Goal: Information Seeking & Learning: Understand process/instructions

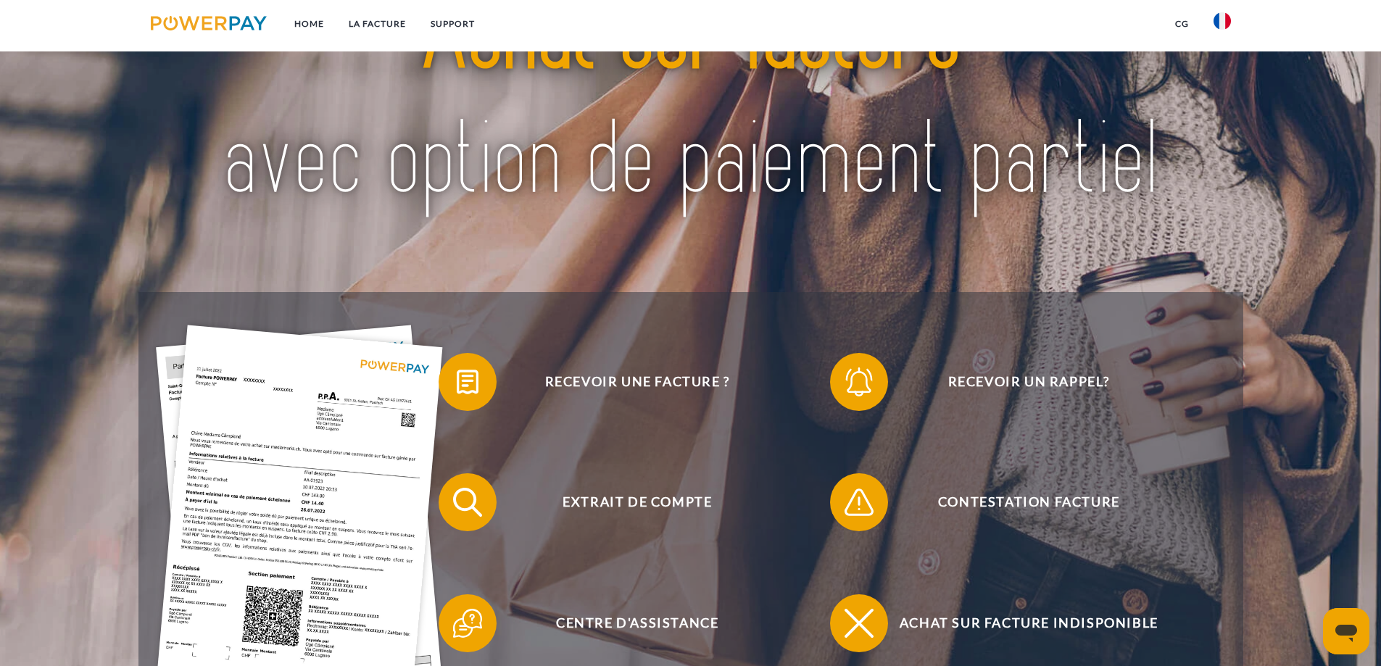
scroll to position [218, 0]
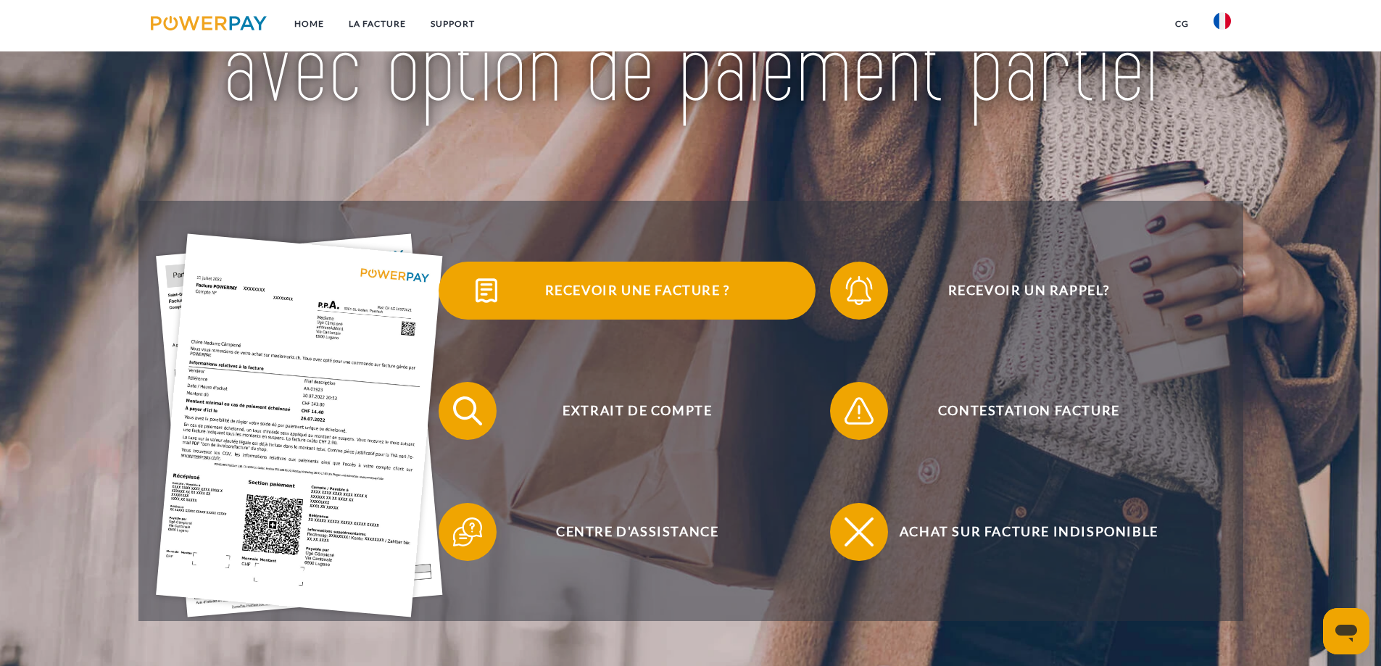
click at [517, 283] on span "Recevoir une facture ?" at bounding box center [637, 291] width 355 height 58
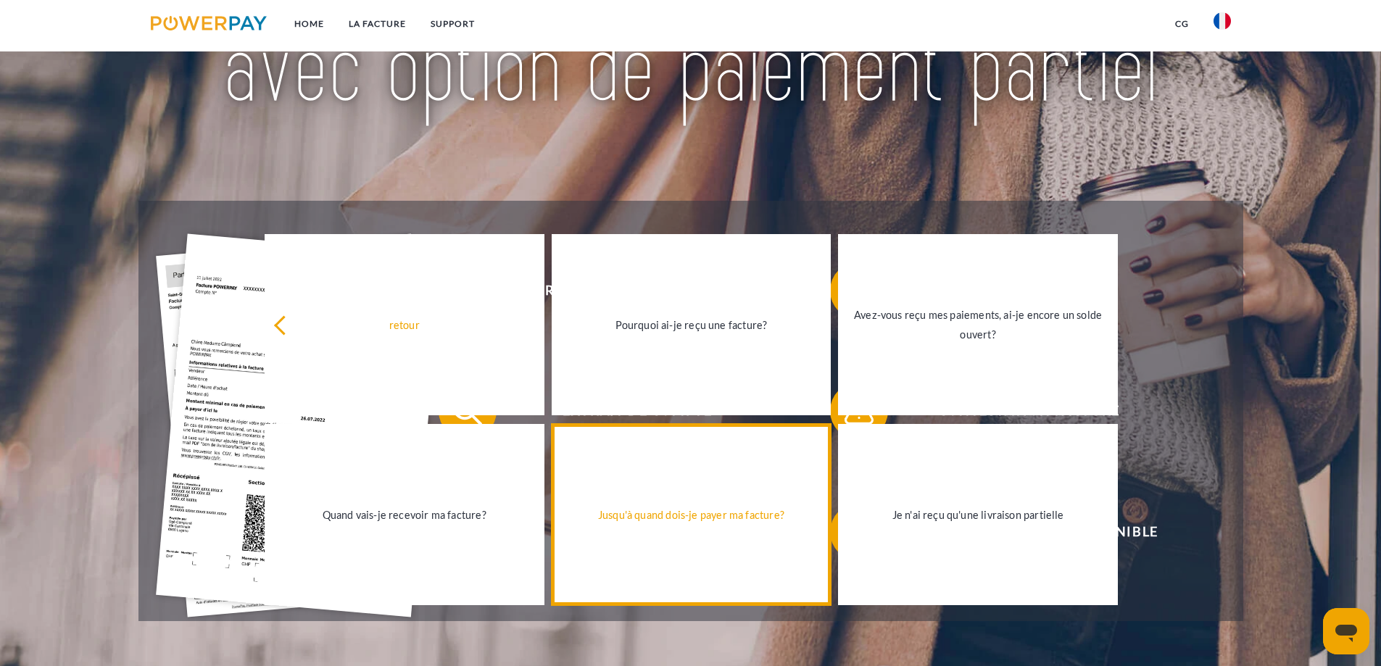
click at [692, 508] on div "Jusqu'à quand dois-je payer ma facture?" at bounding box center [692, 515] width 262 height 20
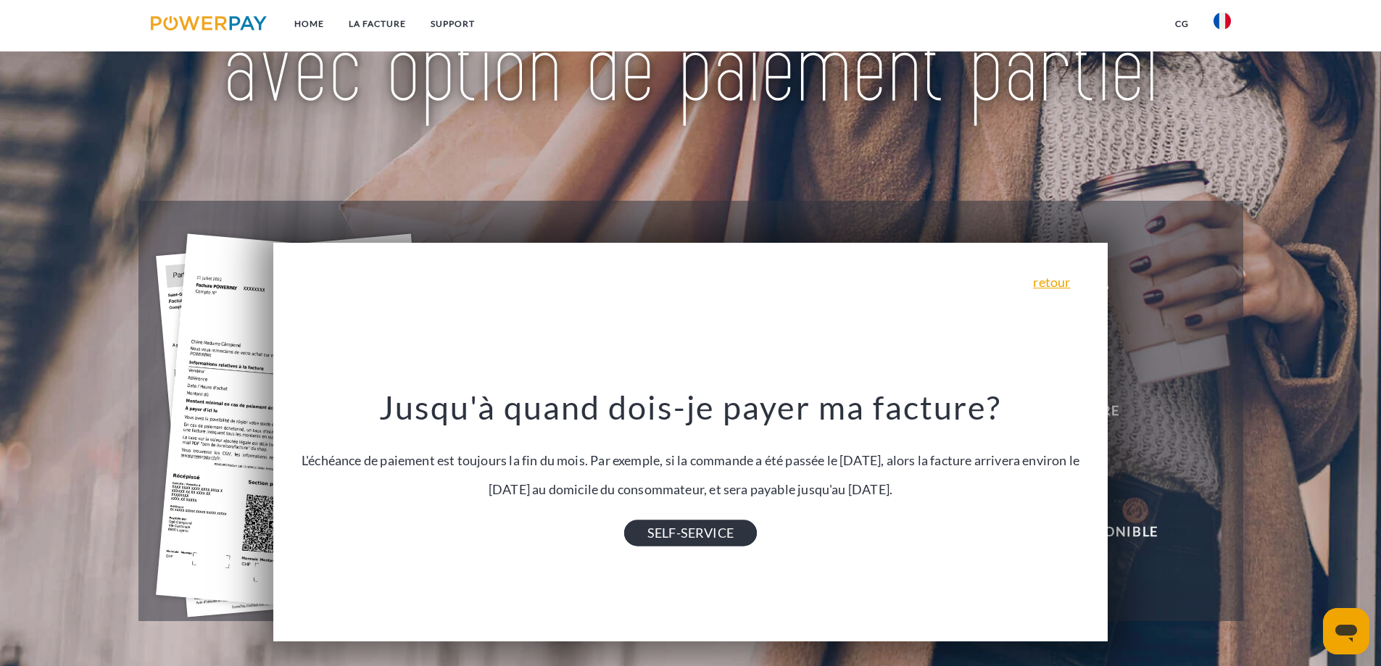
click at [727, 537] on link "SELF-SERVICE" at bounding box center [690, 534] width 133 height 26
click at [1070, 289] on link "retour" at bounding box center [1051, 282] width 37 height 13
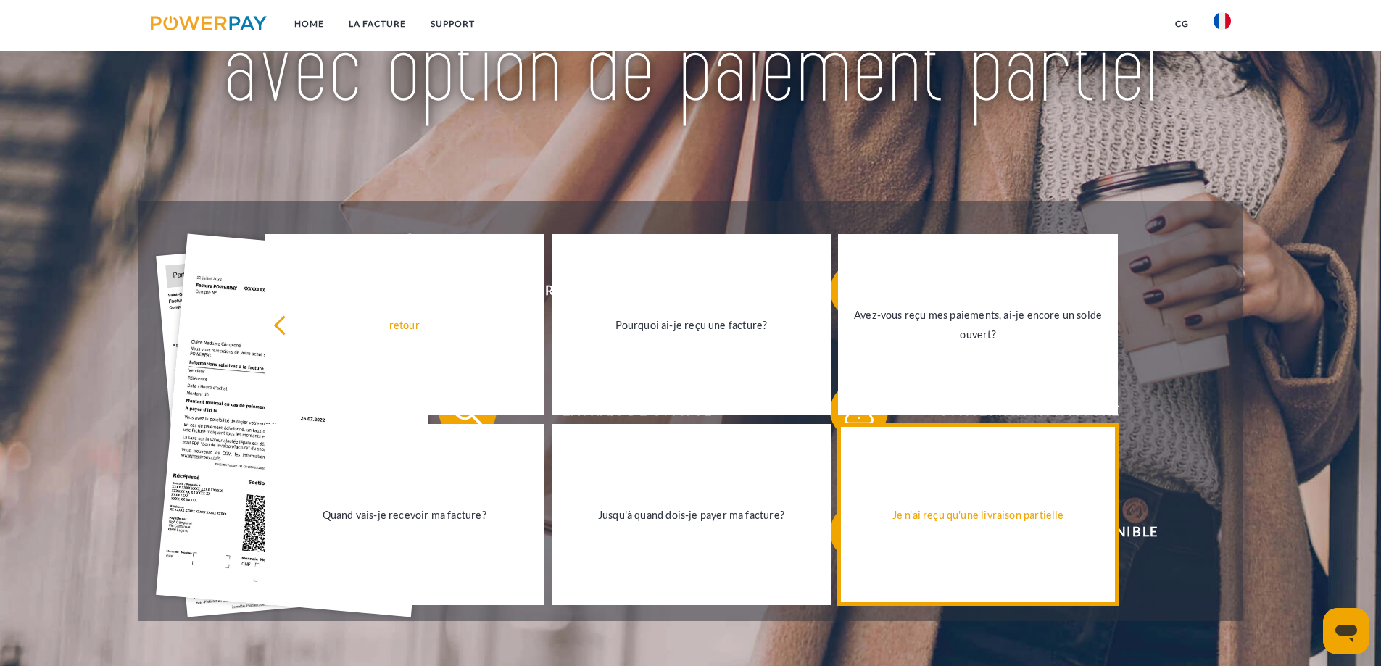
click at [941, 524] on div "Je n'ai reçu qu'une livraison partielle" at bounding box center [978, 515] width 262 height 20
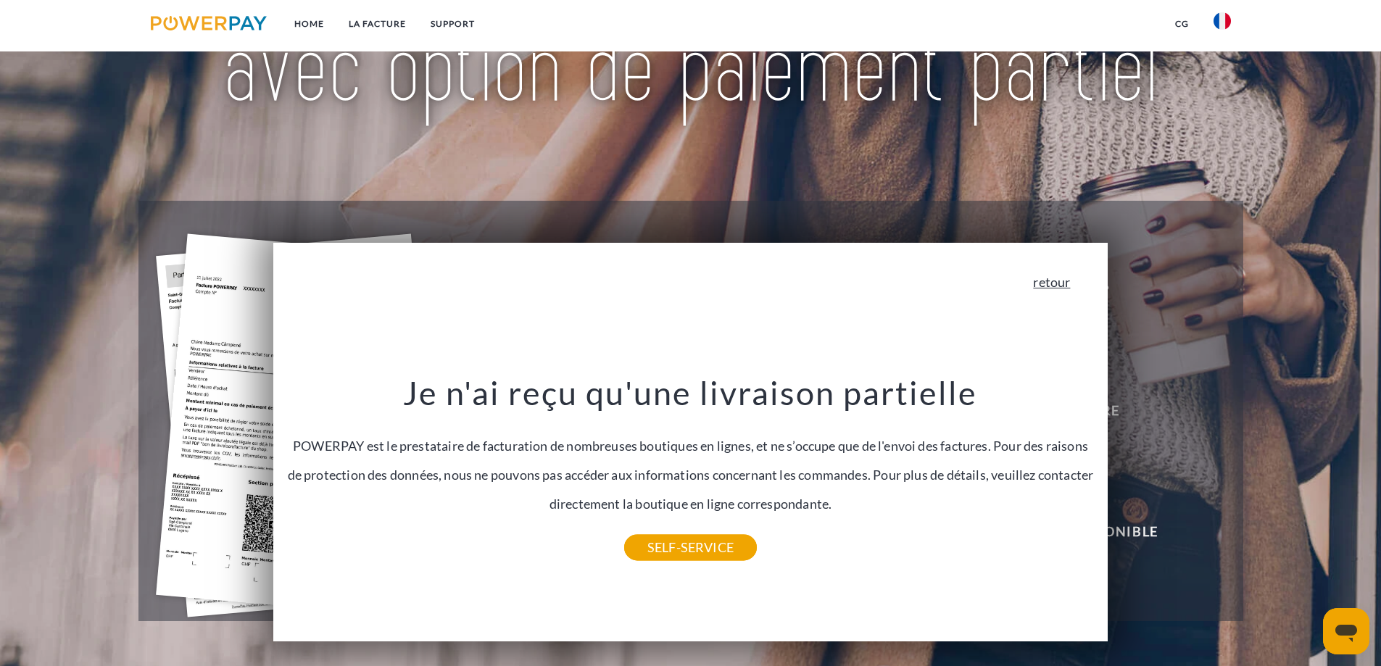
click at [1066, 279] on link "retour" at bounding box center [1051, 282] width 37 height 13
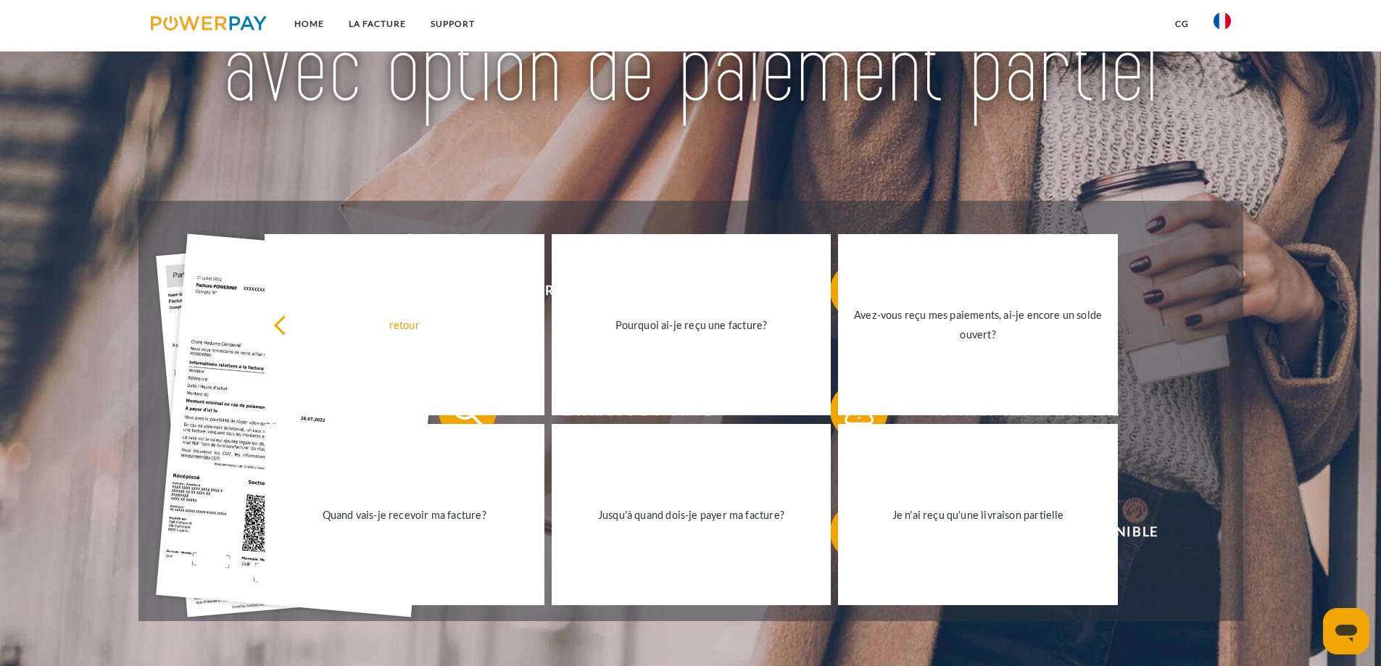
click at [896, 162] on img at bounding box center [691, 8] width 974 height 318
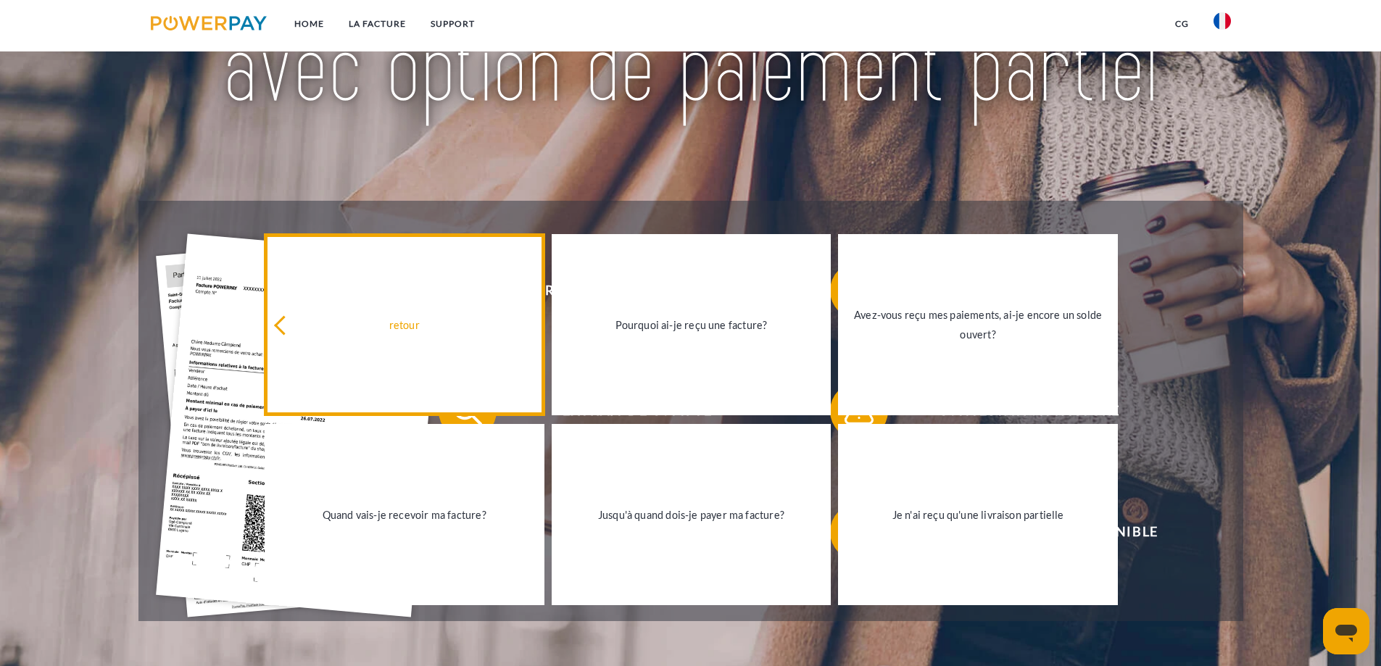
click at [444, 314] on link "retour" at bounding box center [405, 324] width 280 height 181
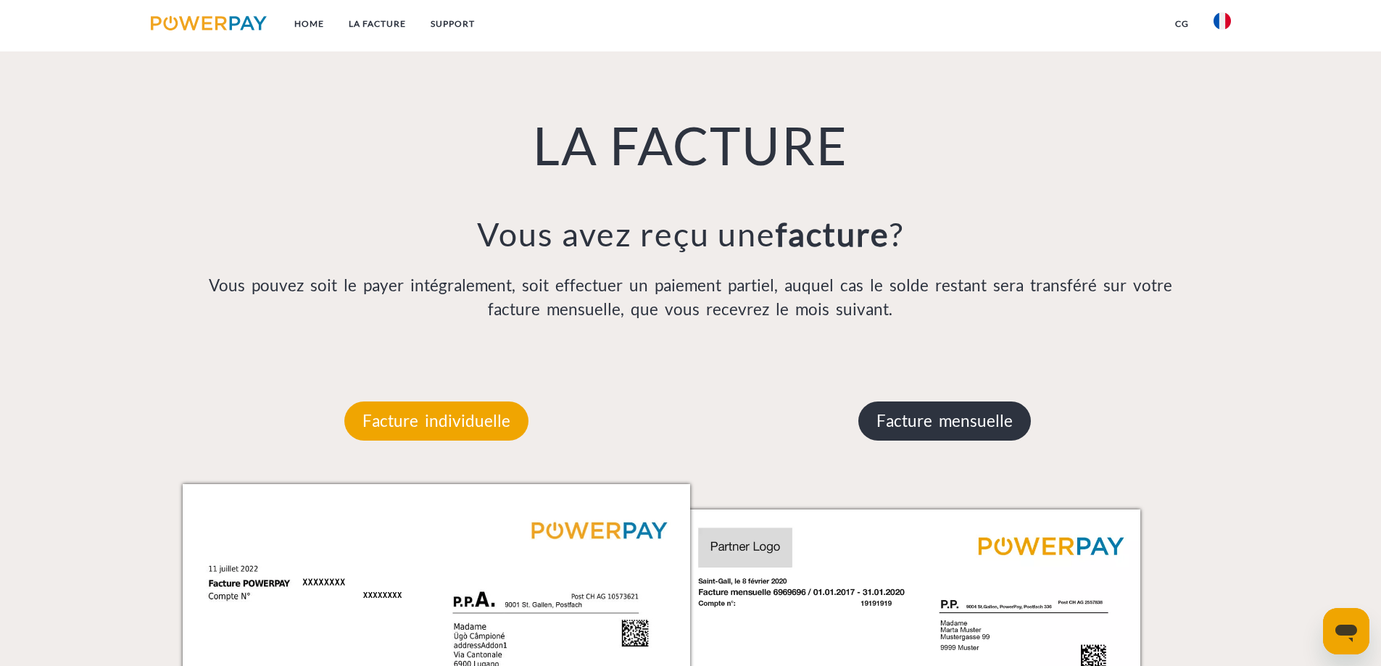
scroll to position [943, 0]
click at [944, 427] on p "Facture mensuelle" at bounding box center [945, 419] width 173 height 39
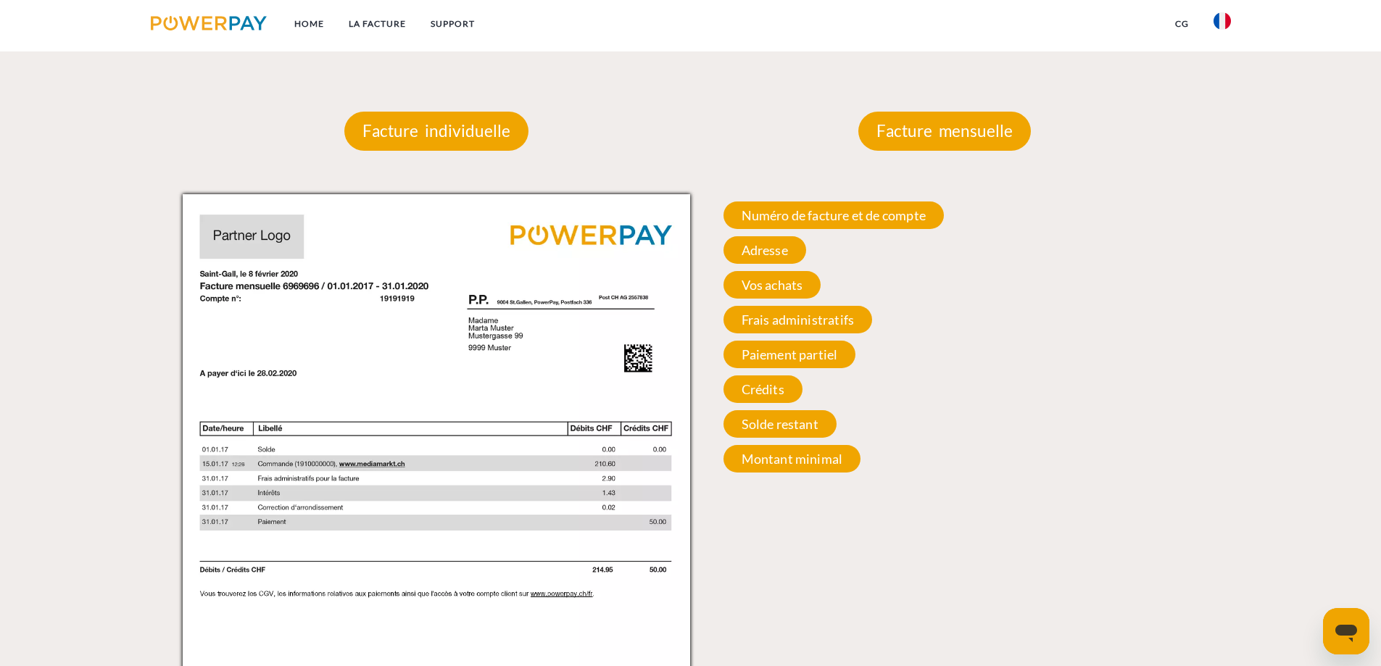
scroll to position [1233, 0]
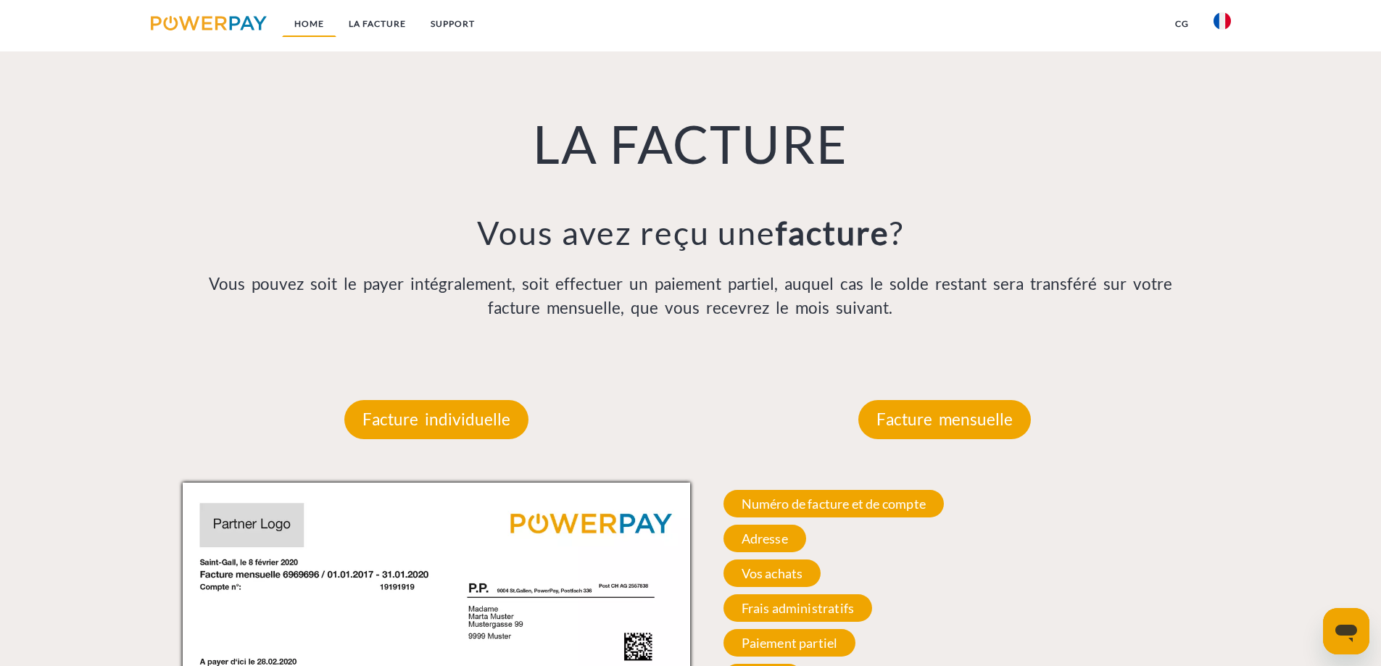
click at [304, 24] on link "Home" at bounding box center [309, 24] width 54 height 26
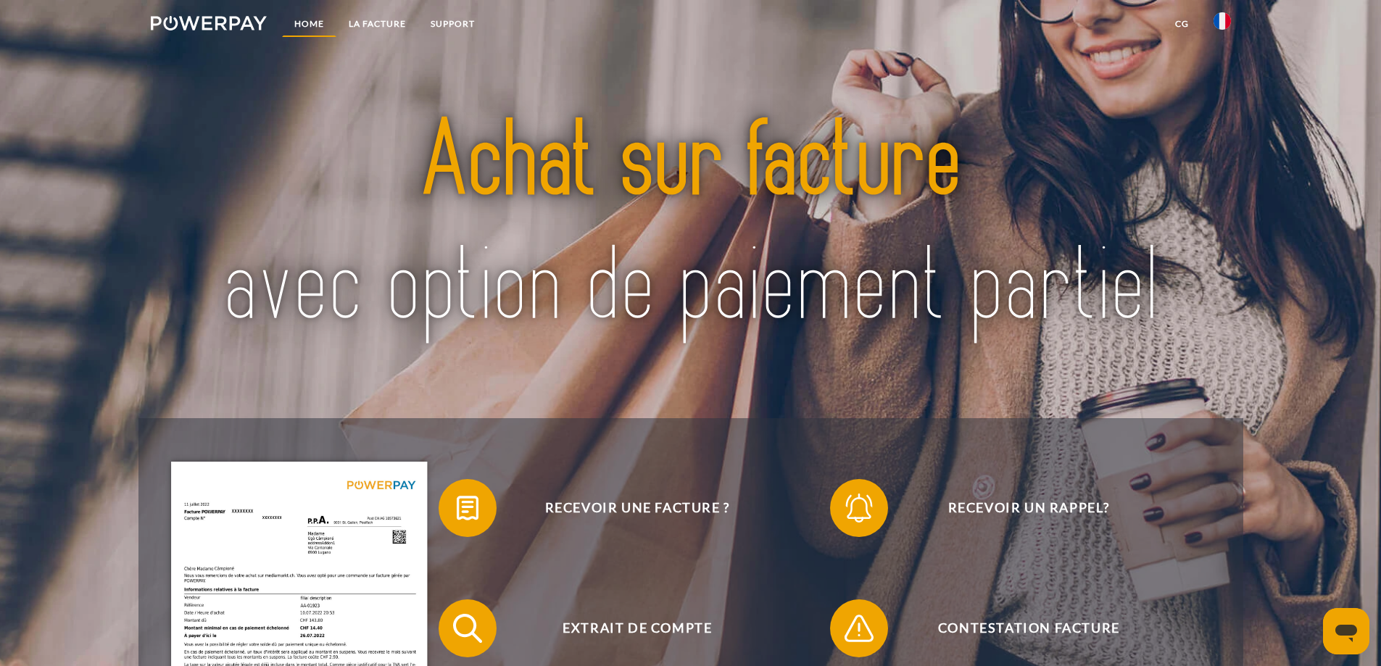
click at [312, 16] on link "Home" at bounding box center [309, 24] width 54 height 26
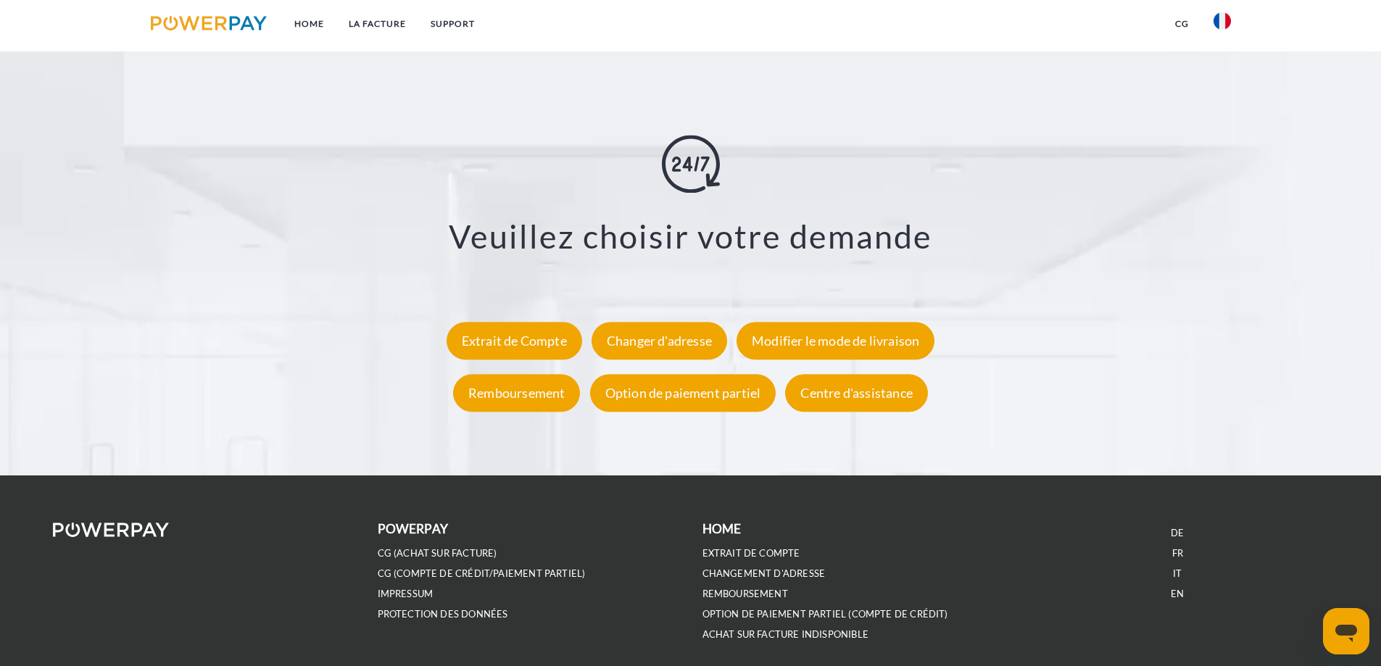
scroll to position [2683, 0]
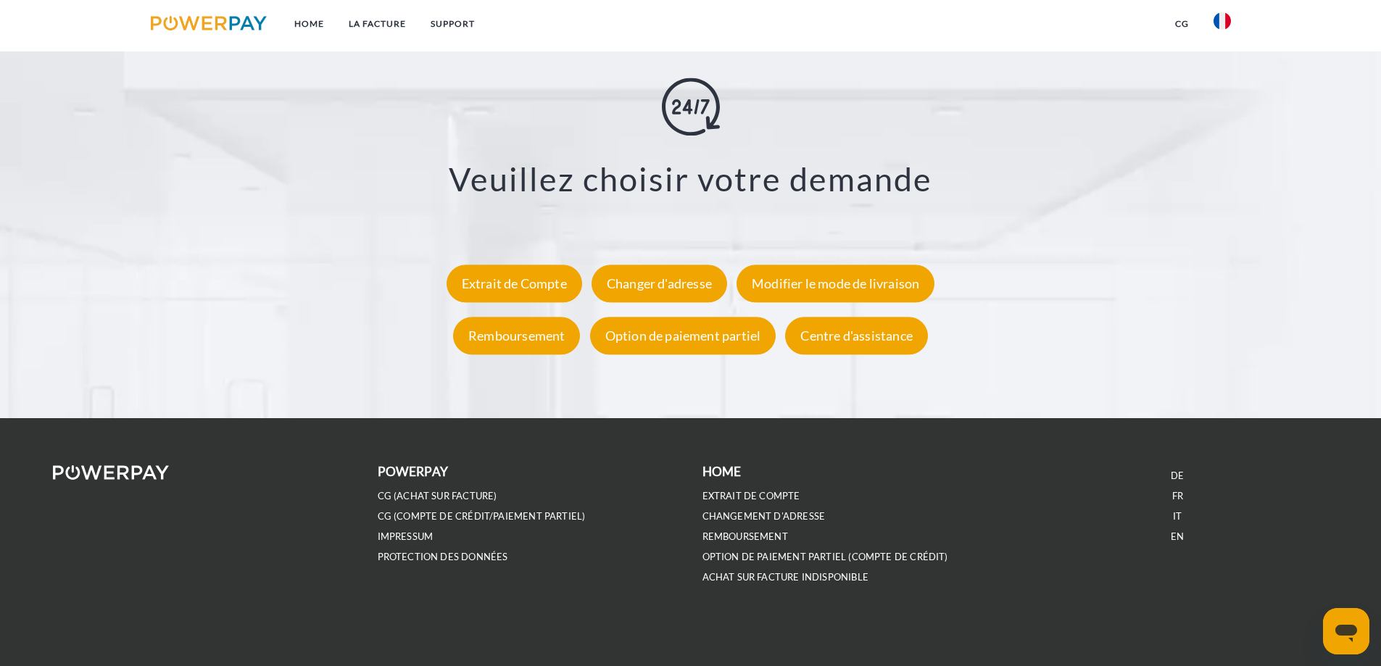
click at [447, 505] on li "CG (achat sur facture)" at bounding box center [529, 496] width 302 height 20
click at [447, 498] on link "CG (achat sur facture)" at bounding box center [438, 496] width 120 height 12
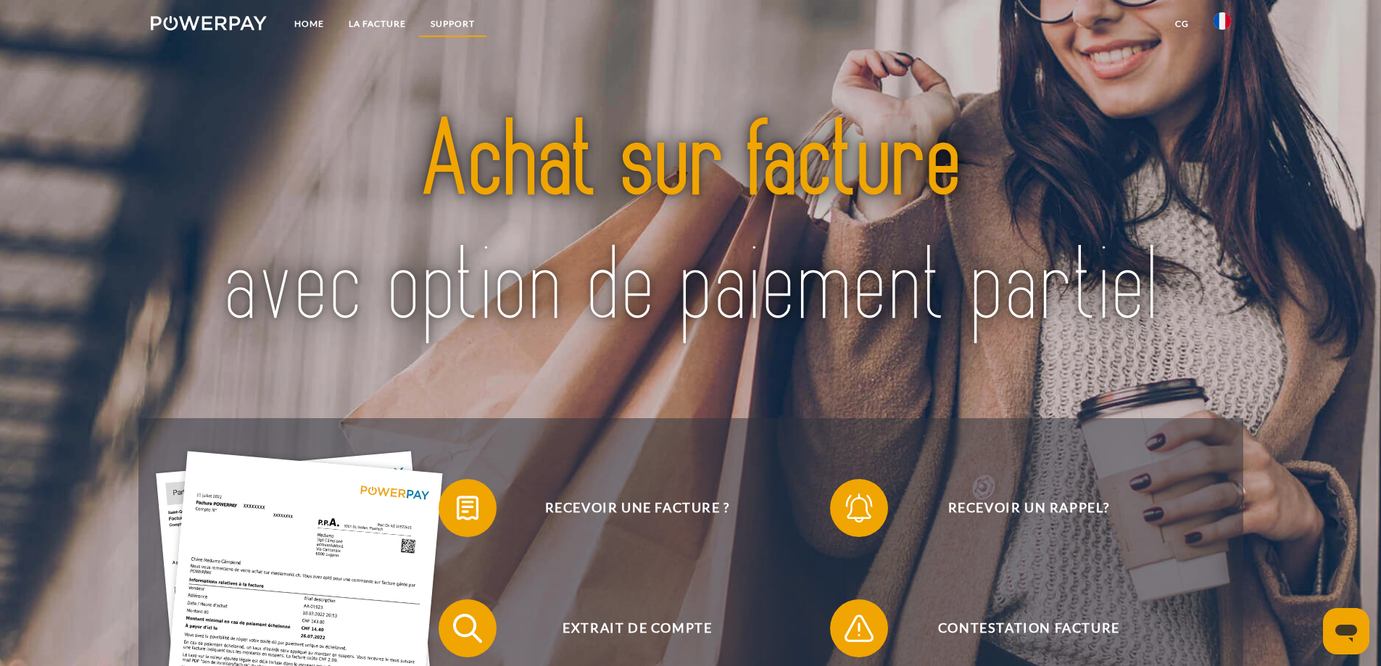
click at [443, 12] on link "Support" at bounding box center [452, 24] width 69 height 26
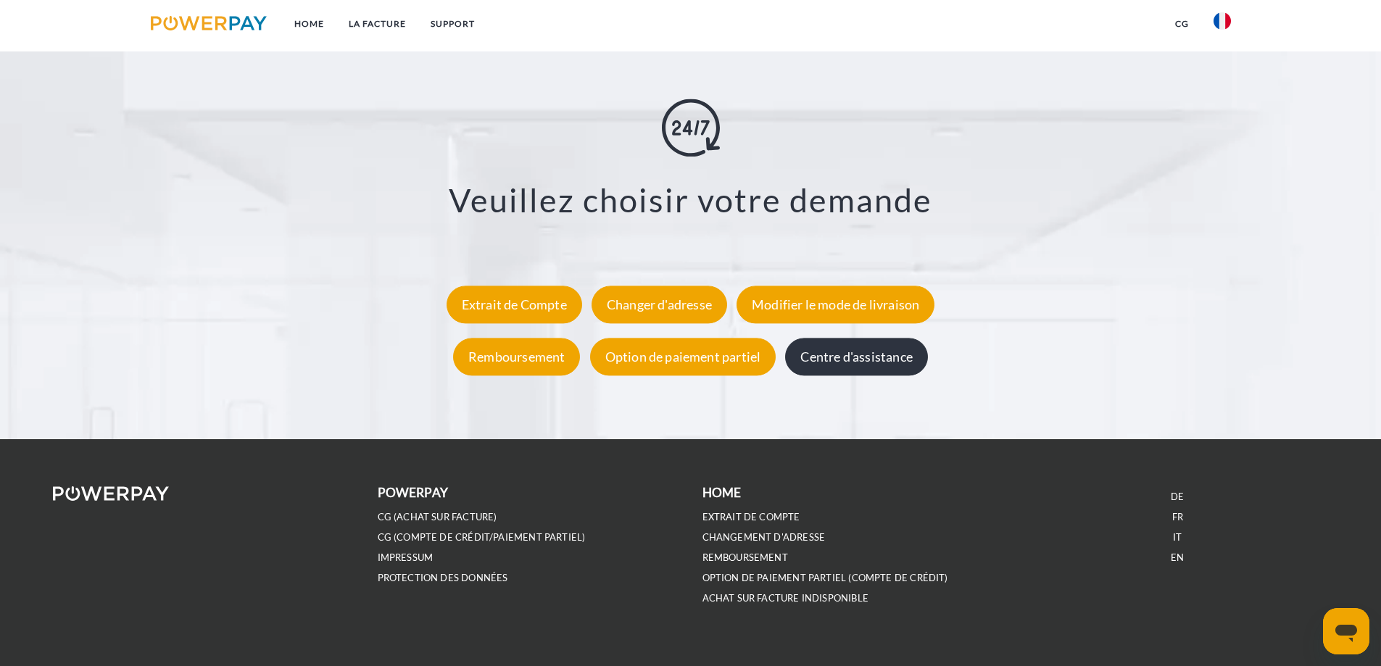
scroll to position [2686, 0]
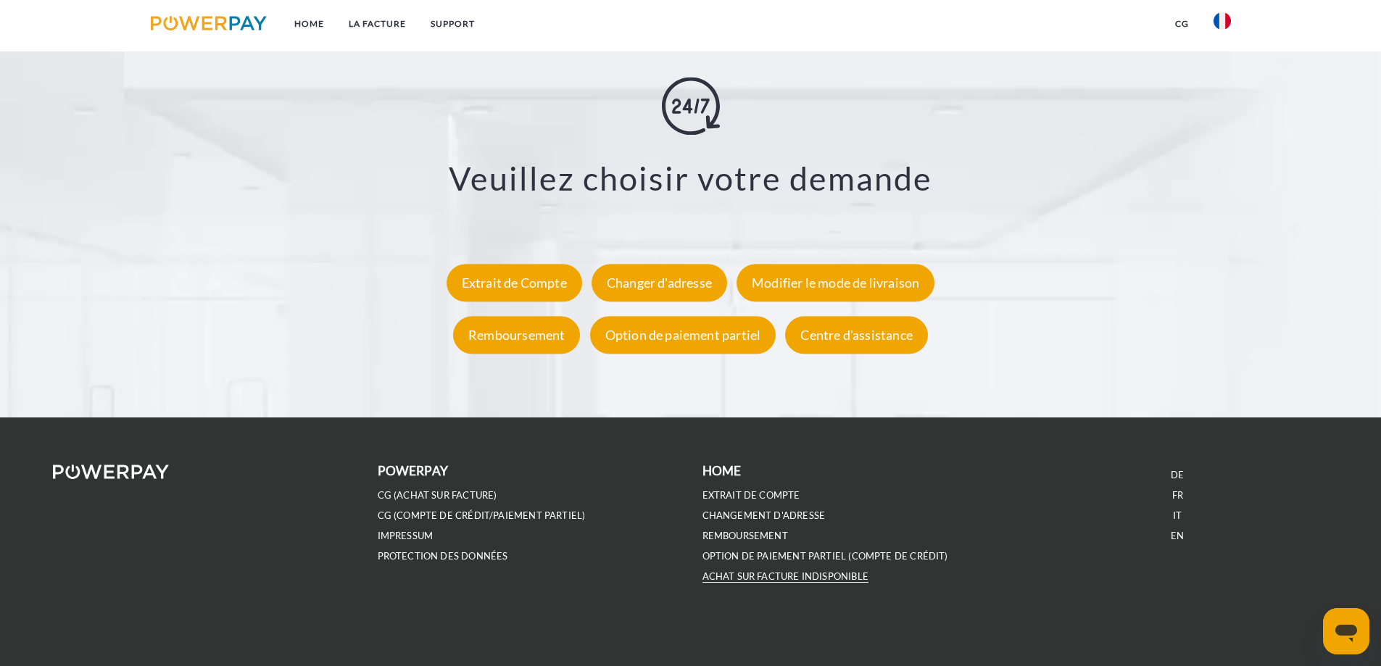
click at [730, 582] on link "ACHAT SUR FACTURE INDISPONIBLE" at bounding box center [786, 577] width 166 height 12
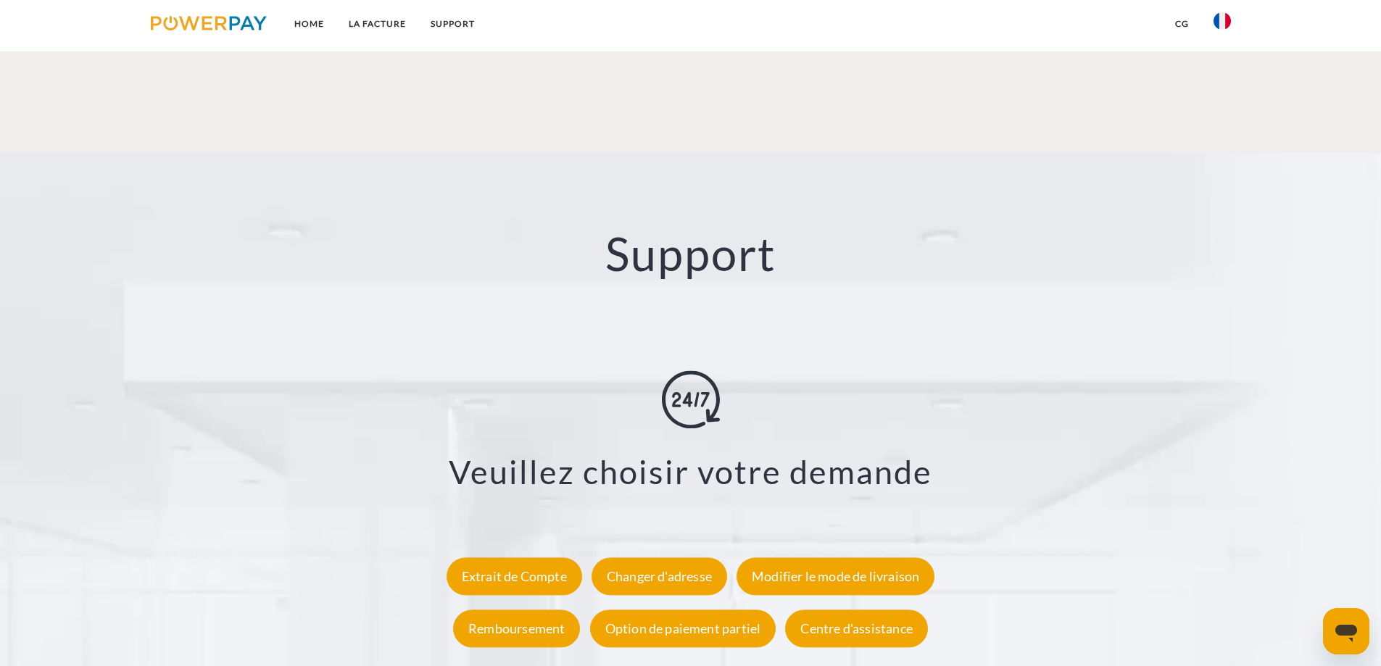
scroll to position [2251, 0]
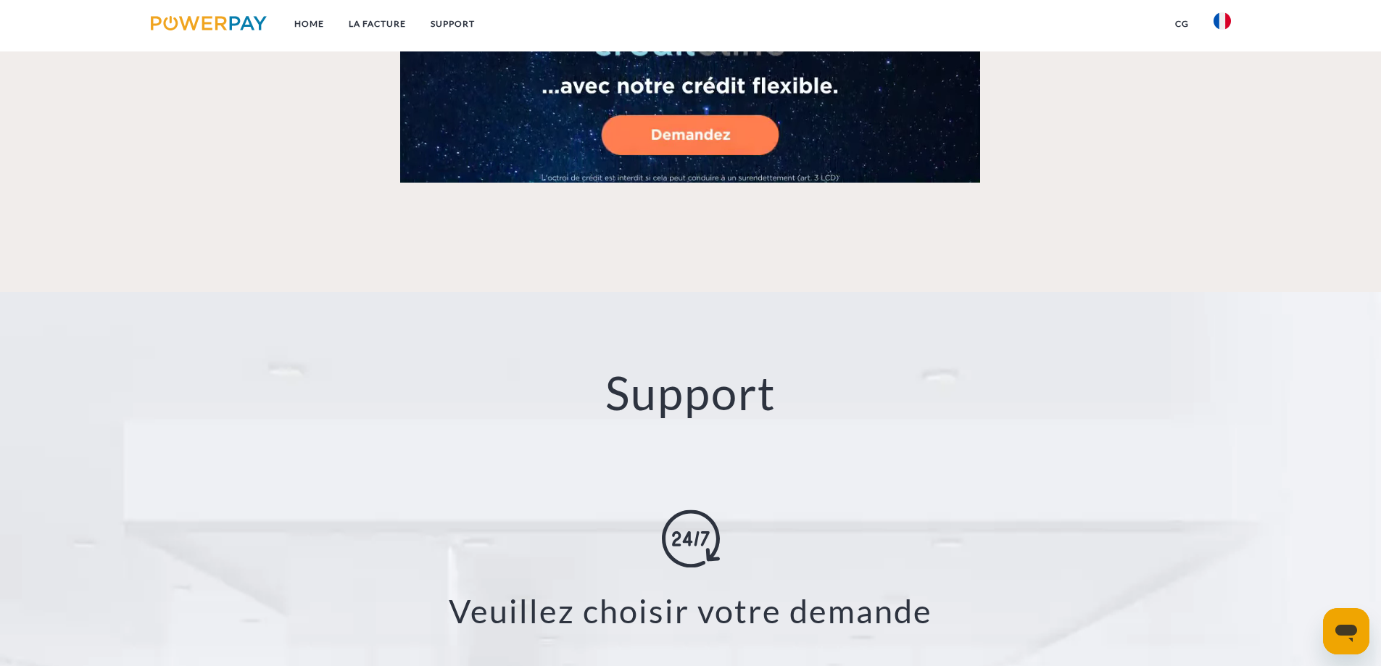
click at [1183, 26] on link "CG" at bounding box center [1182, 24] width 38 height 26
click at [1096, 78] on link "CG (Compte de crédit/paiement partiel)" at bounding box center [1084, 75] width 233 height 26
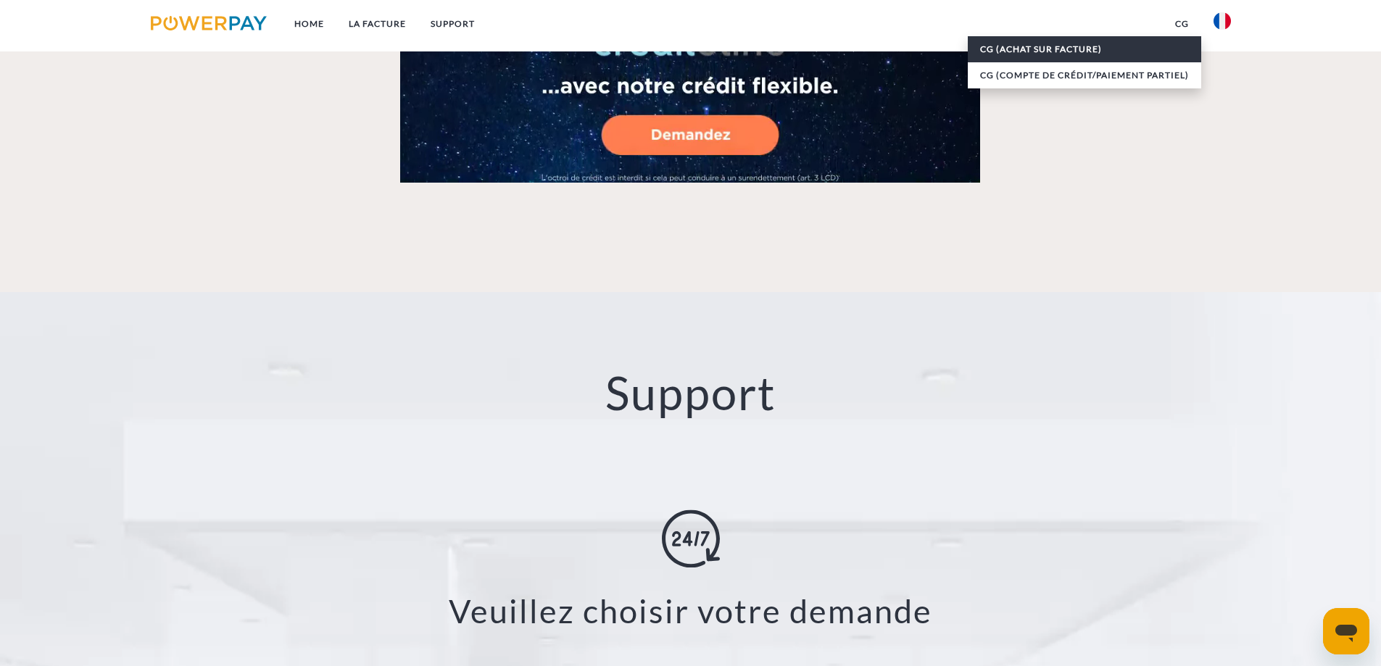
click at [1040, 57] on link "CG (achat sur facture)" at bounding box center [1084, 49] width 233 height 26
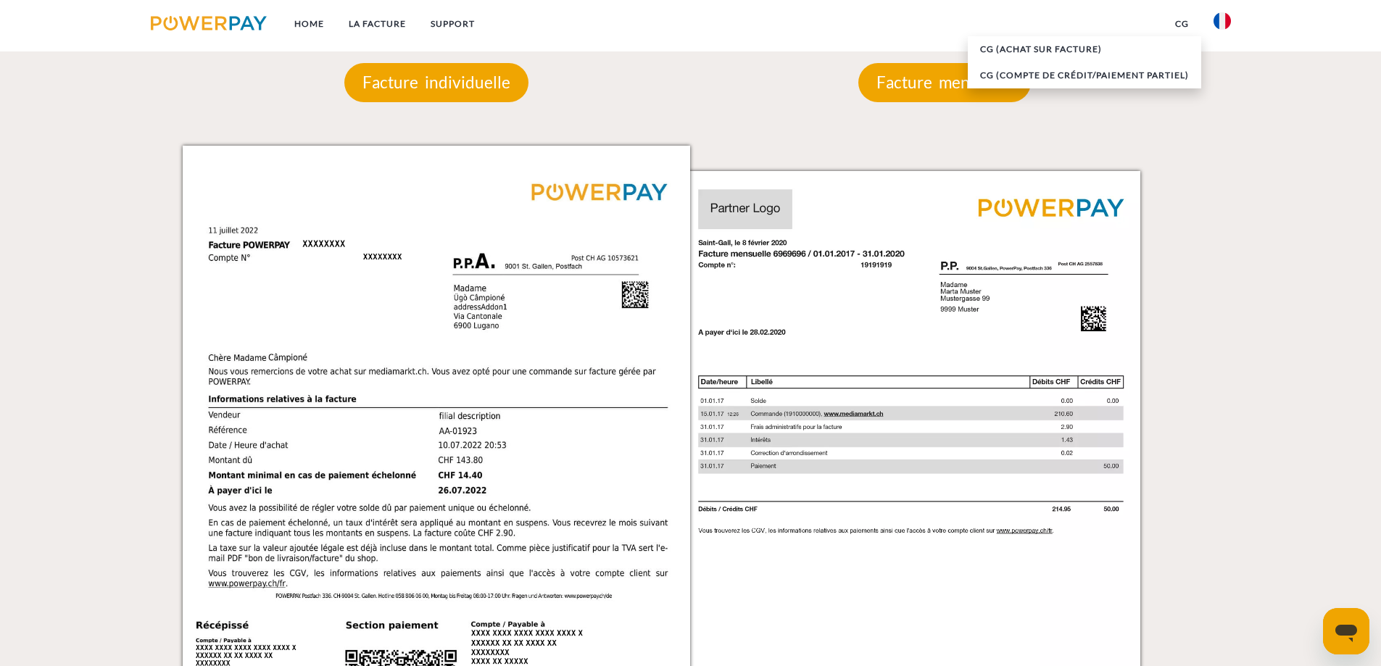
scroll to position [1236, 0]
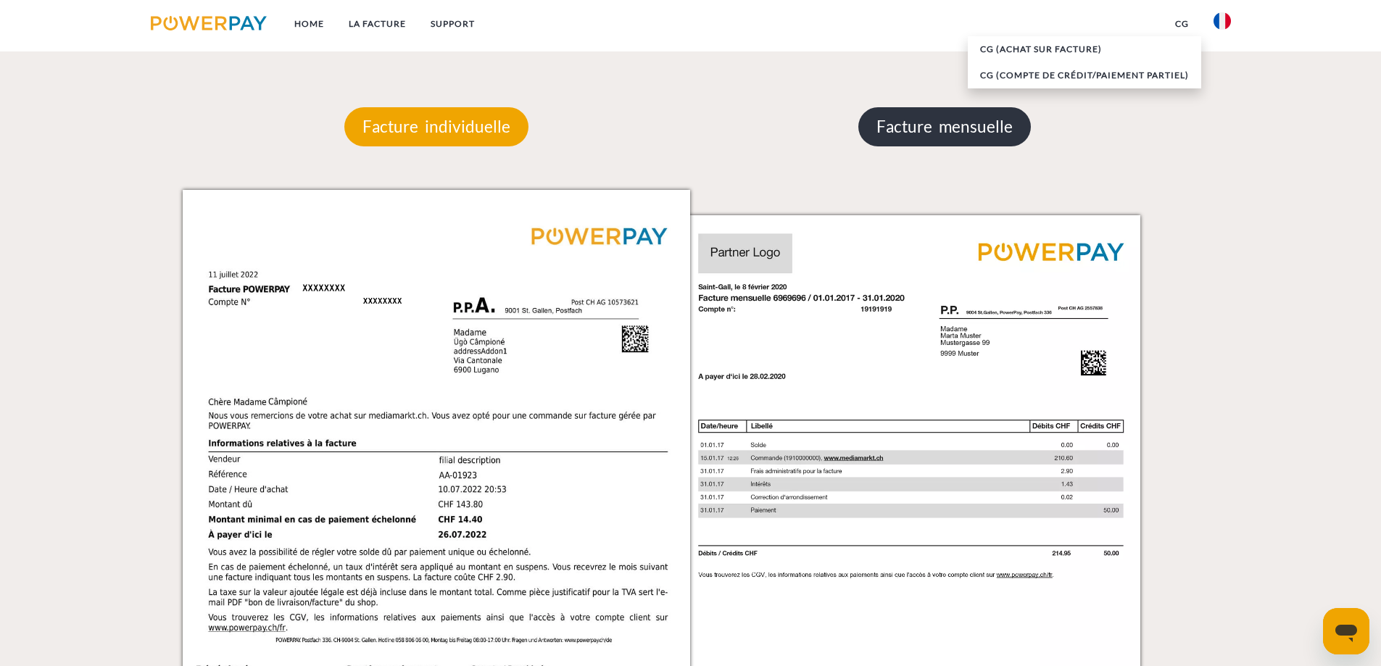
click at [914, 143] on p "Facture mensuelle" at bounding box center [945, 126] width 173 height 39
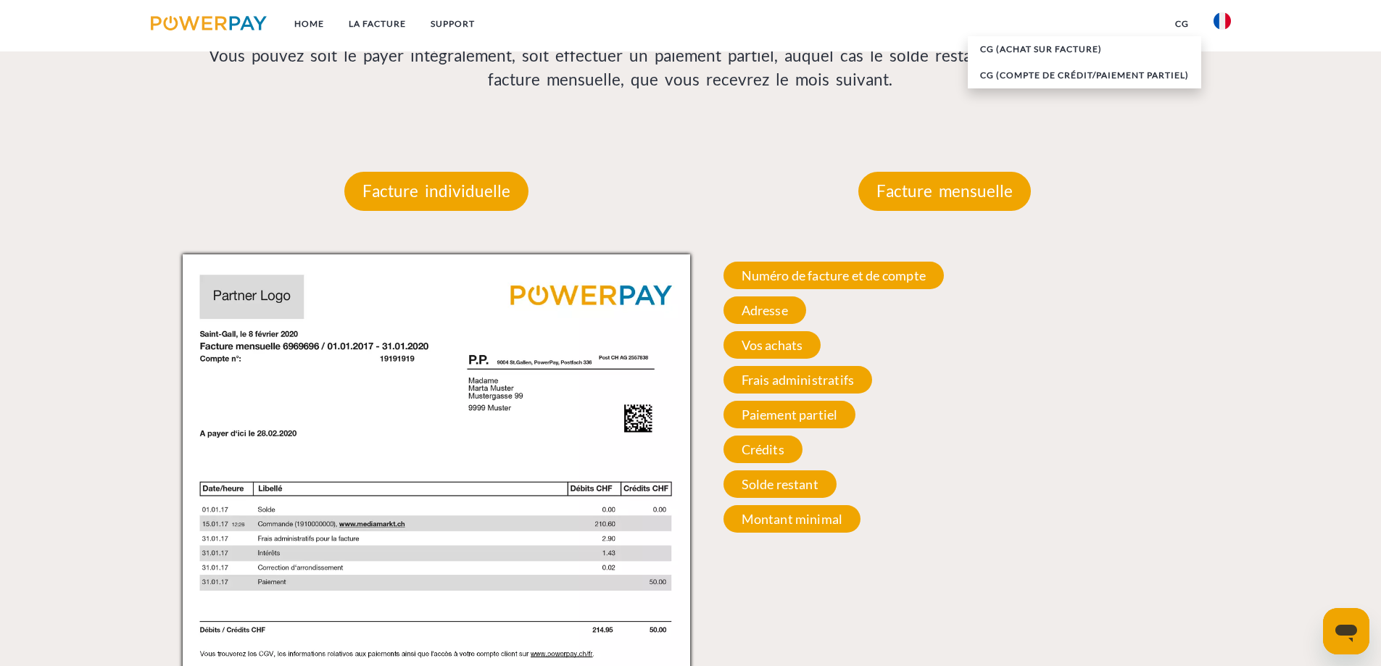
scroll to position [1163, 0]
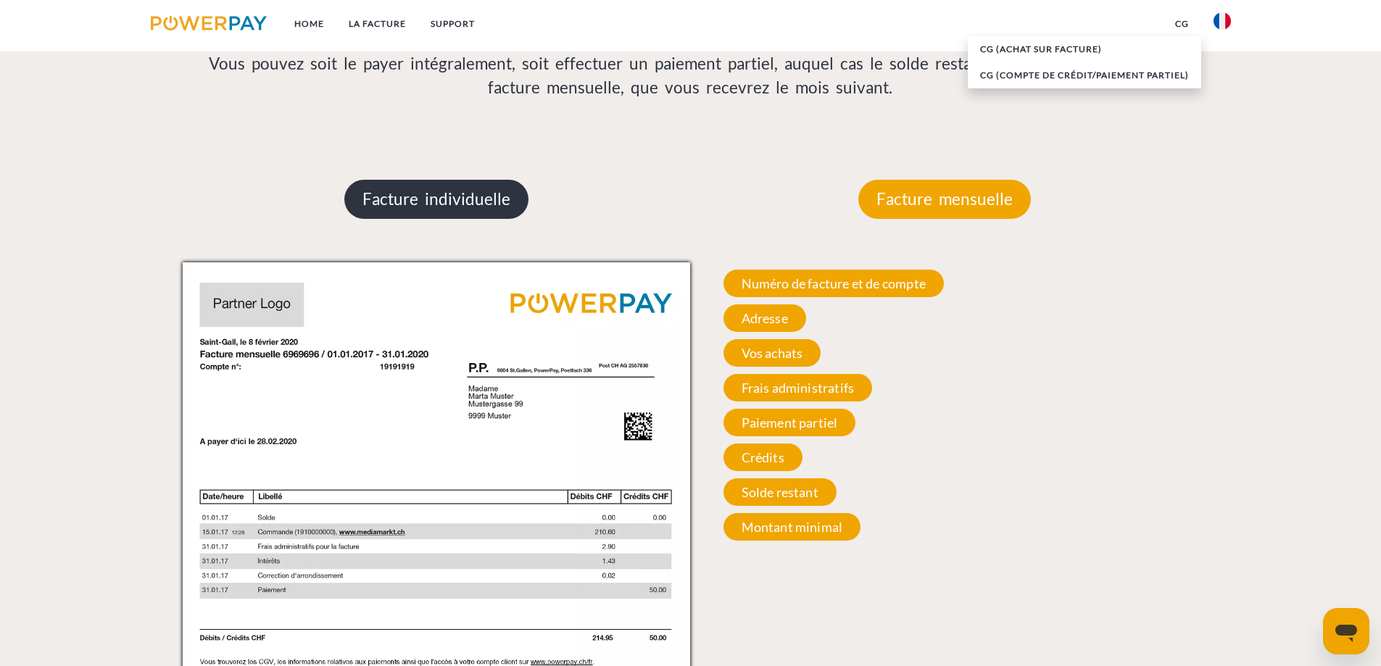
click at [420, 212] on p "Facture individuelle" at bounding box center [436, 199] width 184 height 39
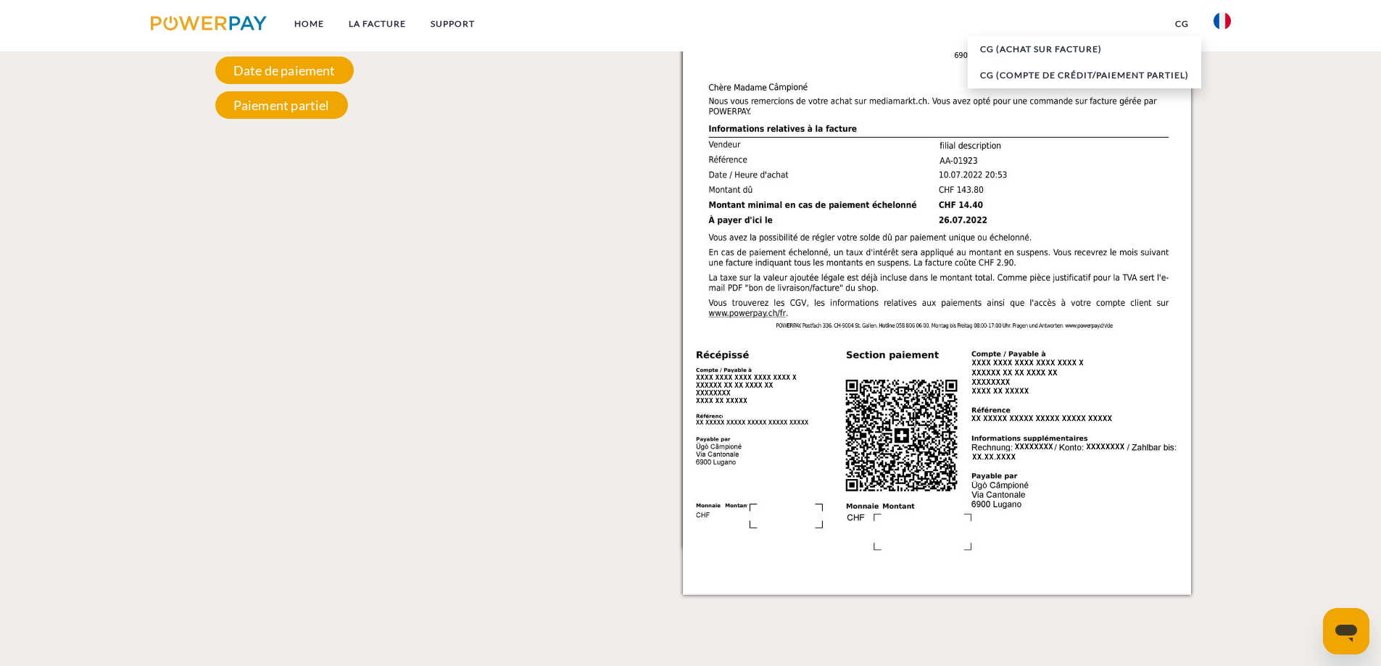
scroll to position [1526, 0]
